Goal: Task Accomplishment & Management: Use online tool/utility

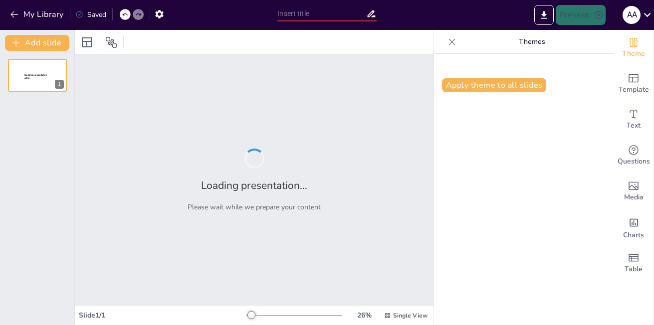
type input "Bridging the Language Divide: Enhancing Safety in Multilingual LLMs"
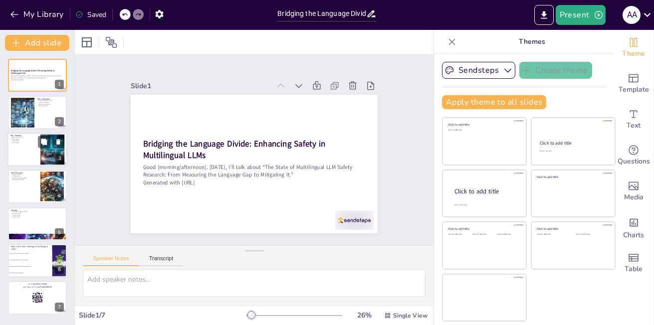
click at [45, 150] on div at bounding box center [52, 149] width 61 height 30
checkbox input "true"
type textarea "Current benchmarks for evaluating AI performance predominantly focus on monolin…"
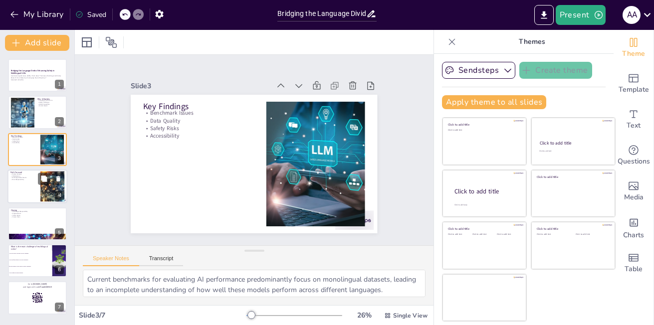
click at [30, 190] on div at bounding box center [37, 187] width 60 height 34
checkbox input "true"
type textarea "Creating evaluation datasets that reflect the diversity of languages and cultur…"
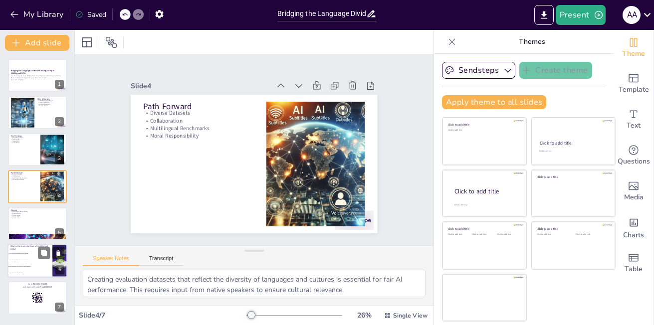
click at [38, 247] on p "What is the main challenge of multilingual LLMs?" at bounding box center [29, 247] width 39 height 5
checkbox input "true"
type textarea "The correct answer is that the reliability of multilingual LLMs drops sharply i…"
checkbox input "true"
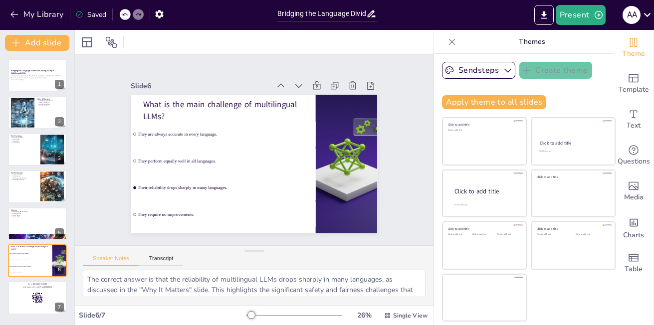
checkbox input "true"
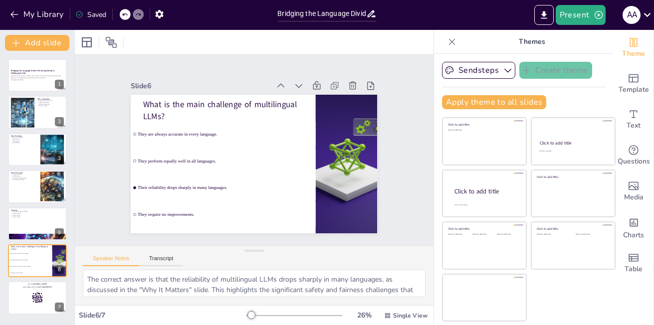
checkbox input "true"
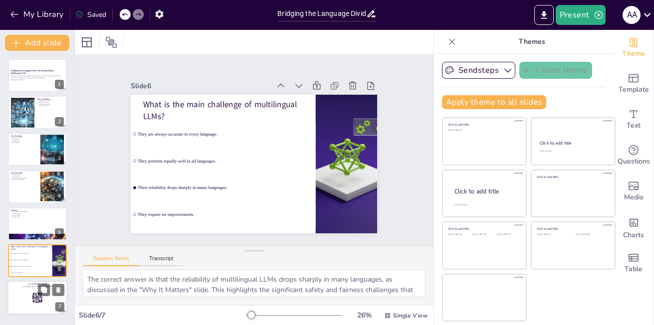
checkbox input "true"
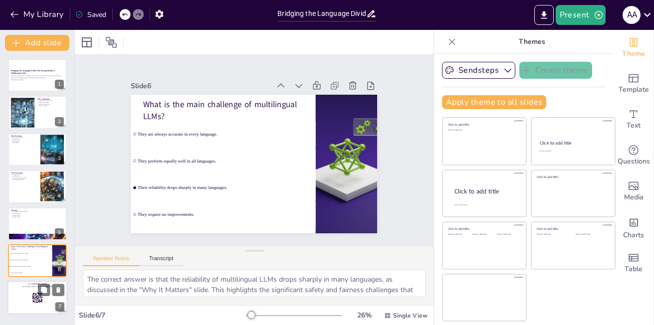
checkbox input "true"
click at [31, 291] on div at bounding box center [37, 299] width 60 height 34
checkbox input "true"
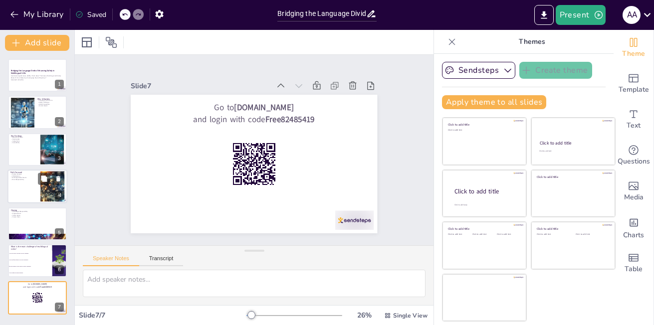
click at [41, 195] on div at bounding box center [52, 187] width 54 height 30
checkbox input "true"
type textarea "Creating evaluation datasets that reflect the diversity of languages and cultur…"
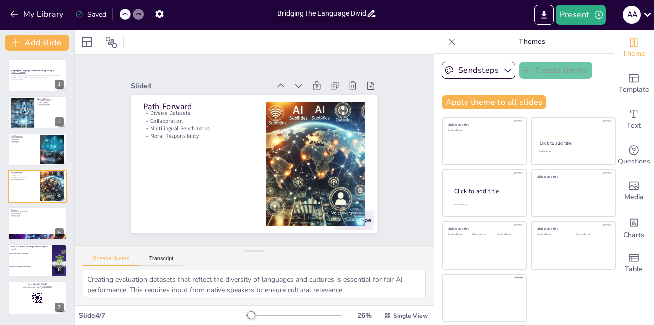
checkbox input "true"
